Goal: Find specific page/section: Find specific page/section

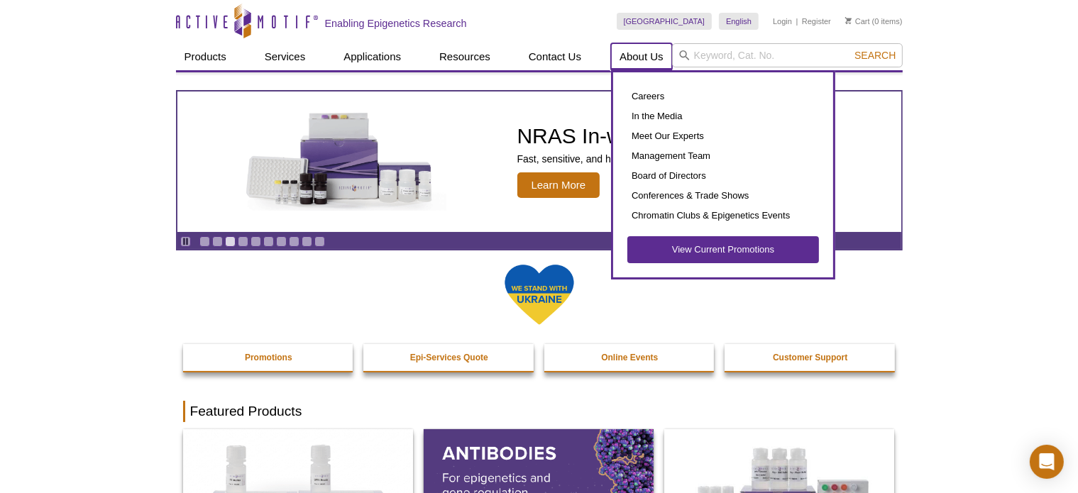
click at [652, 60] on link "About Us" at bounding box center [641, 56] width 61 height 27
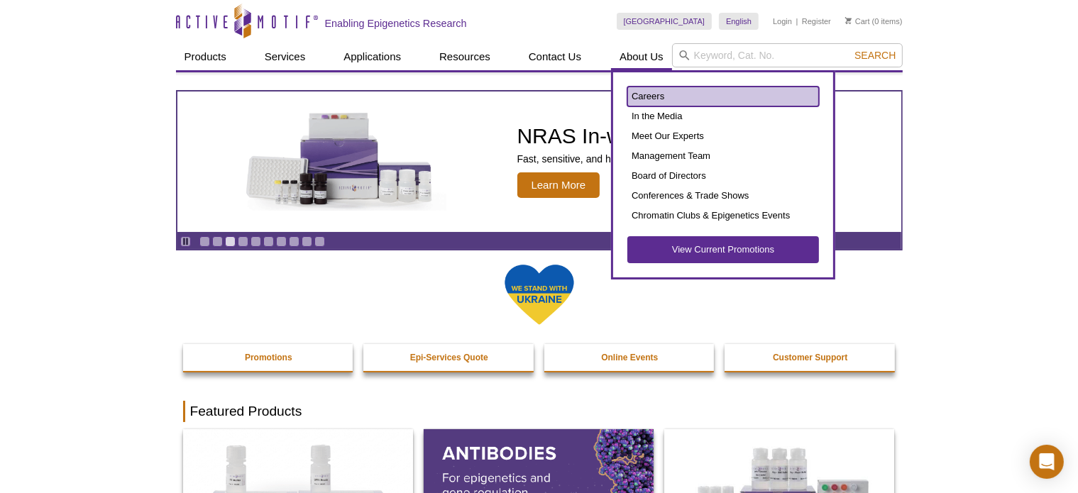
click at [652, 96] on link "Careers" at bounding box center [724, 97] width 192 height 20
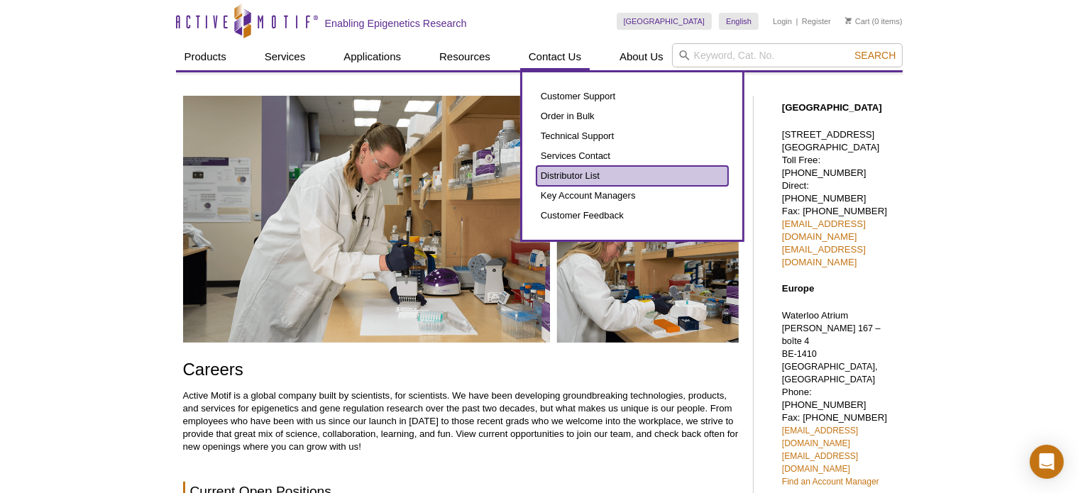
click at [568, 174] on link "Distributor List" at bounding box center [633, 176] width 192 height 20
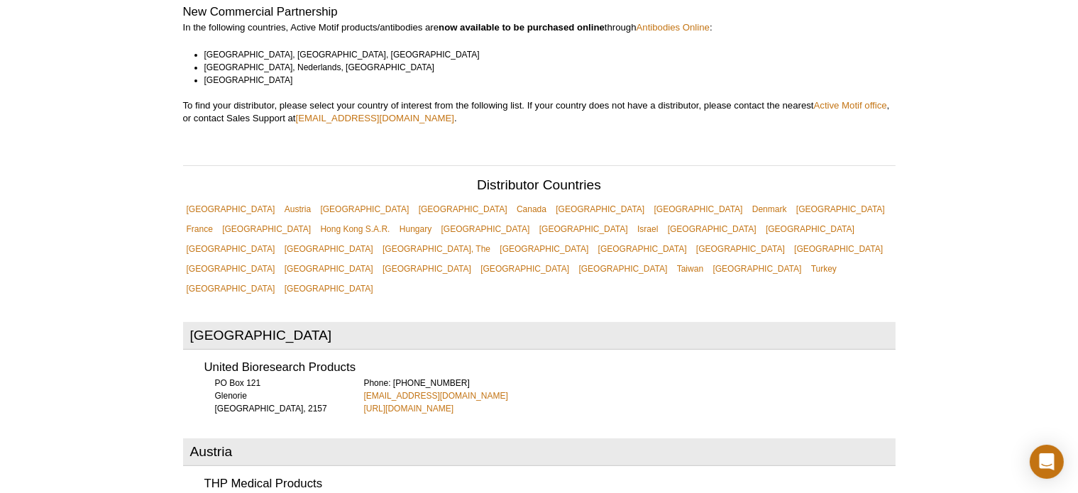
scroll to position [357, 0]
click at [475, 260] on link "[GEOGRAPHIC_DATA]" at bounding box center [427, 270] width 96 height 20
